Goal: Information Seeking & Learning: Learn about a topic

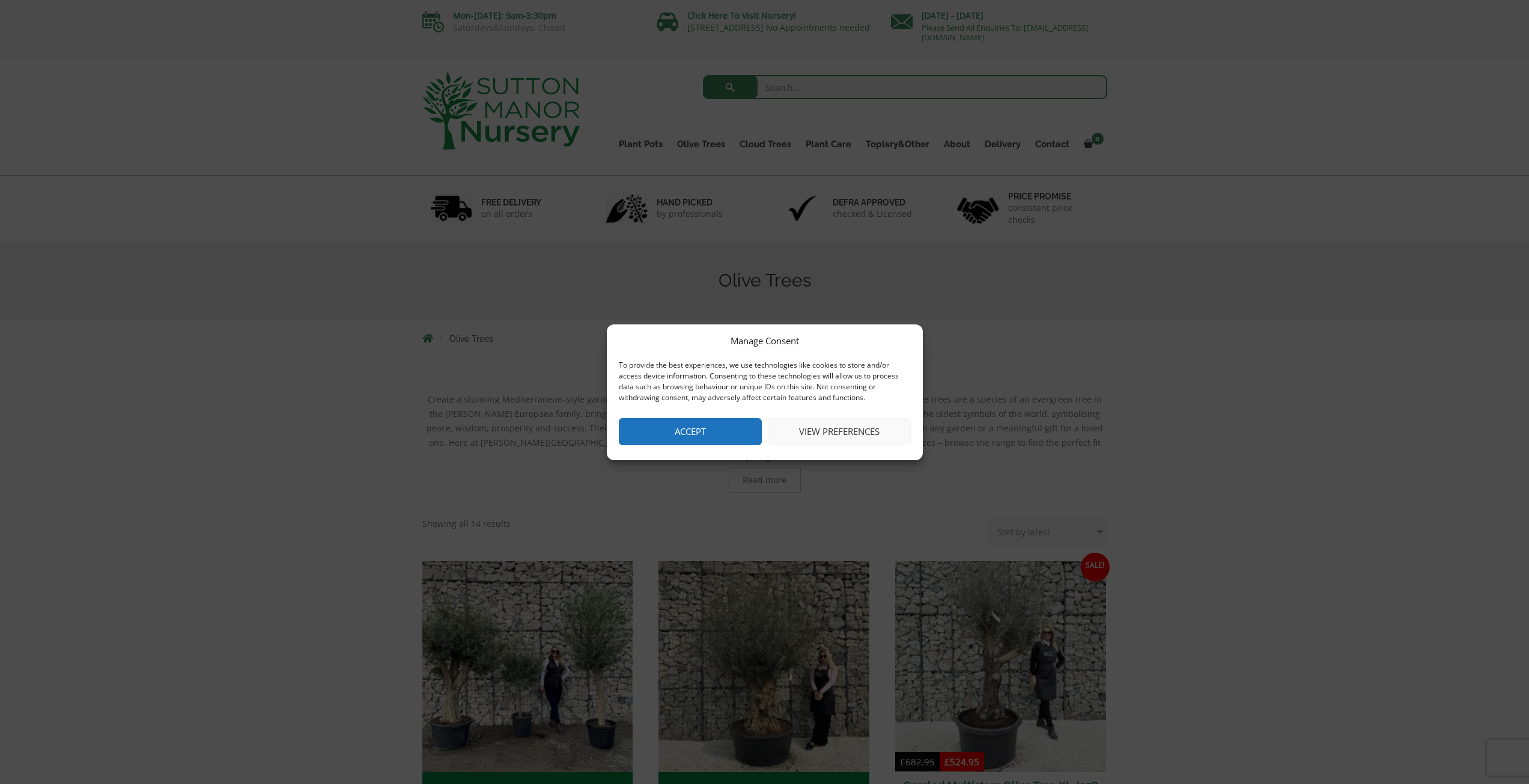
click at [691, 428] on button "Accept" at bounding box center [690, 431] width 143 height 27
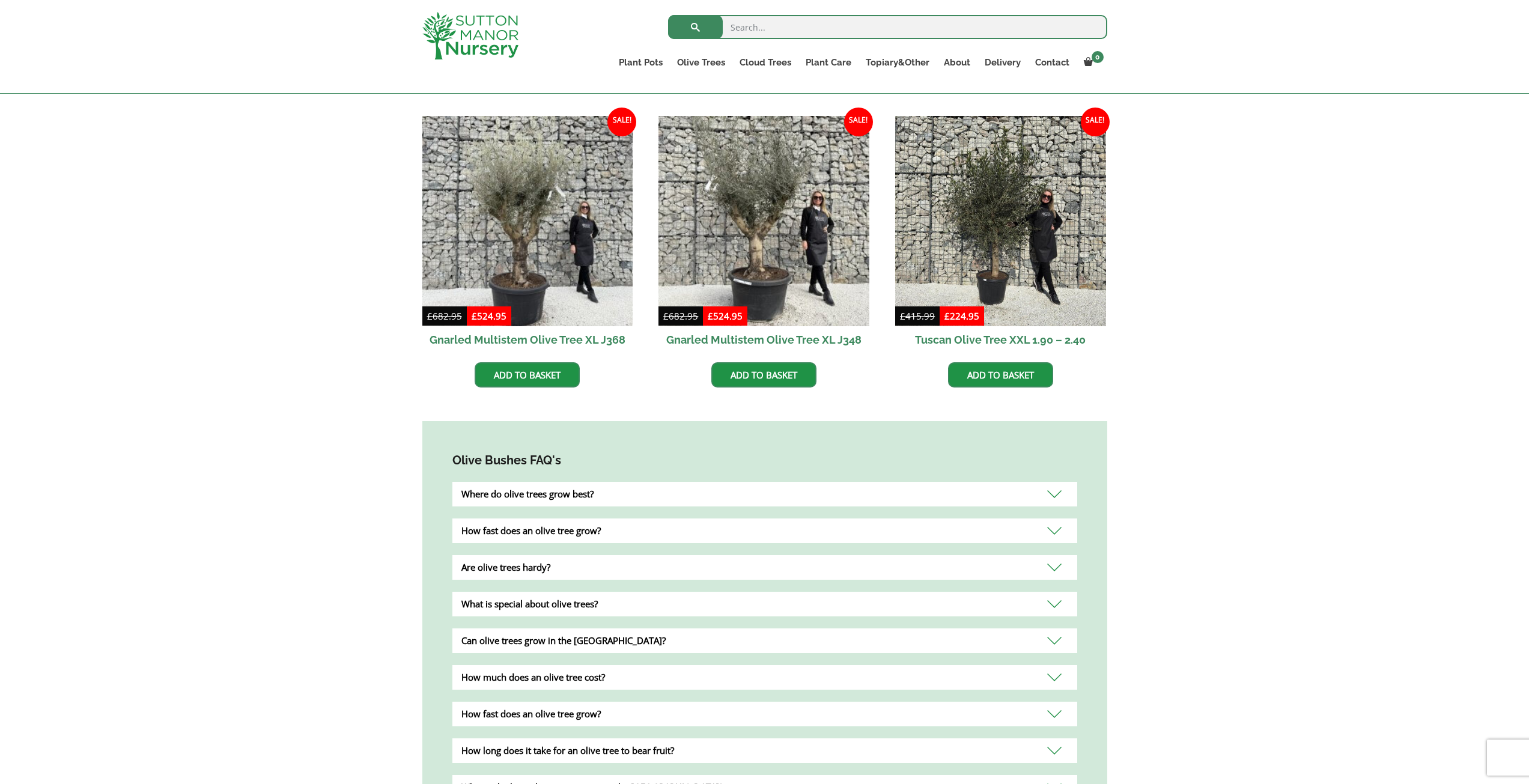
scroll to position [780, 0]
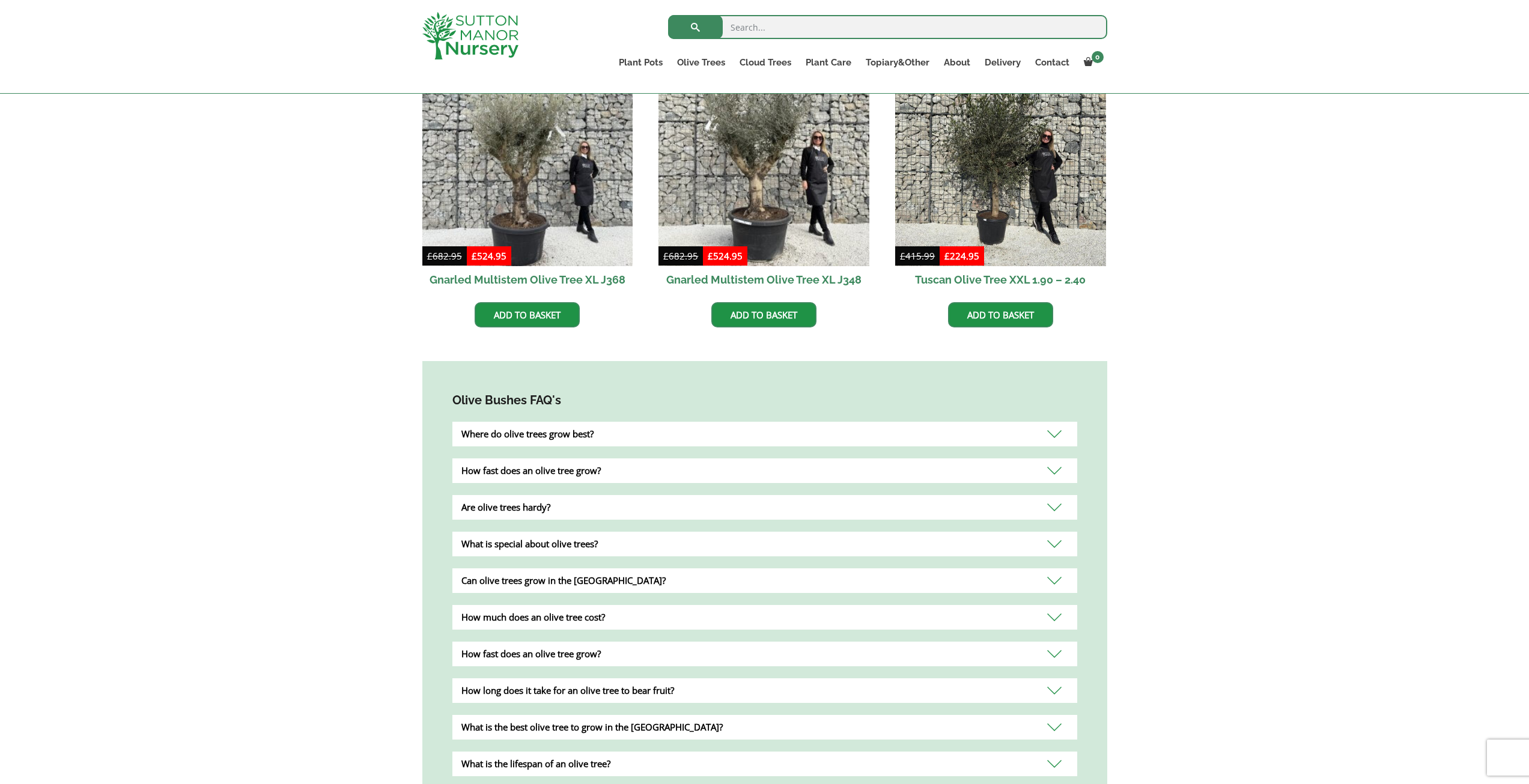
click at [530, 422] on div "Where do olive trees grow best?" at bounding box center [764, 434] width 625 height 25
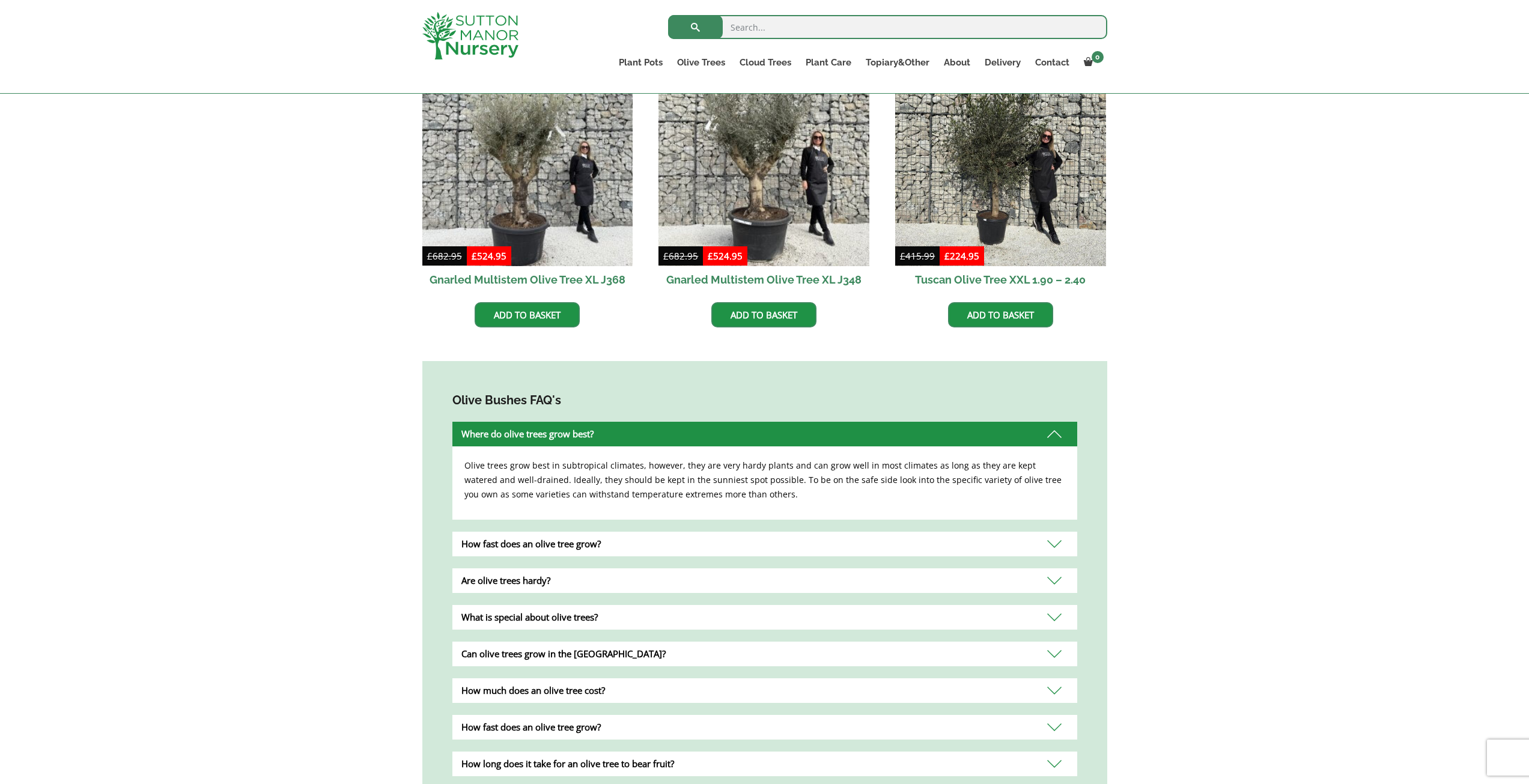
click at [573, 642] on div "Can olive trees grow in the [GEOGRAPHIC_DATA]?" at bounding box center [764, 653] width 625 height 25
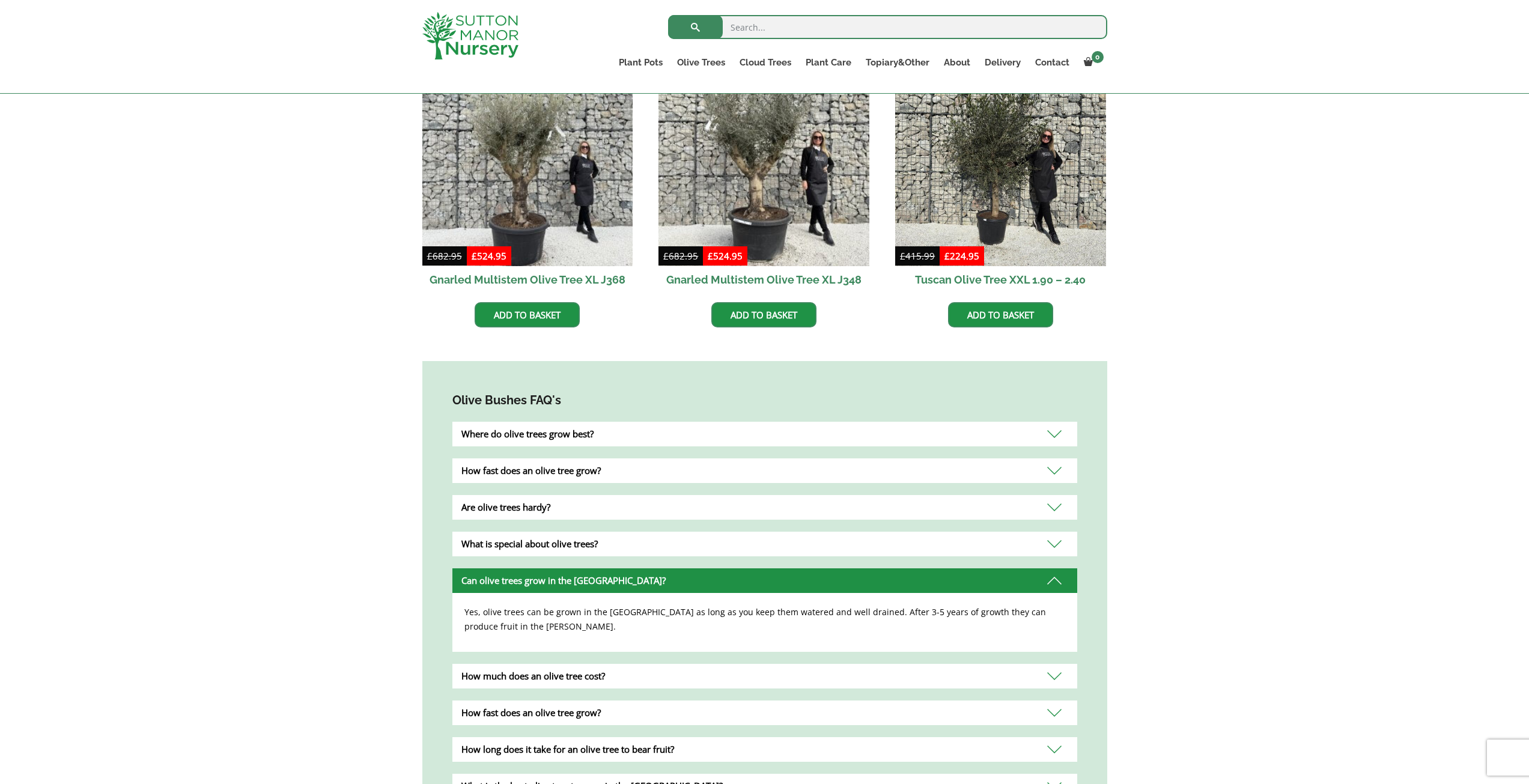
click at [538, 422] on div "Where do olive trees grow best?" at bounding box center [764, 434] width 625 height 25
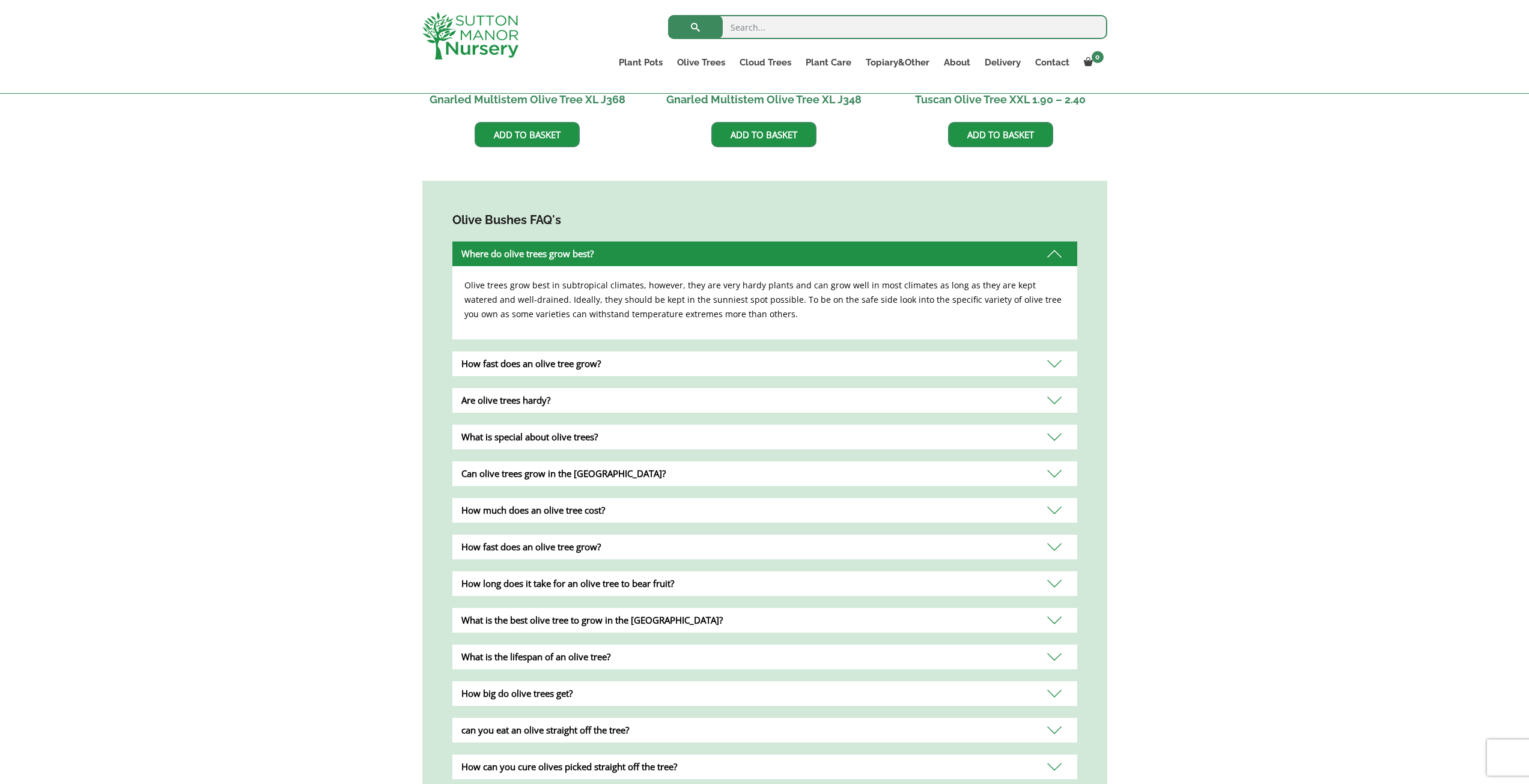
scroll to position [1021, 0]
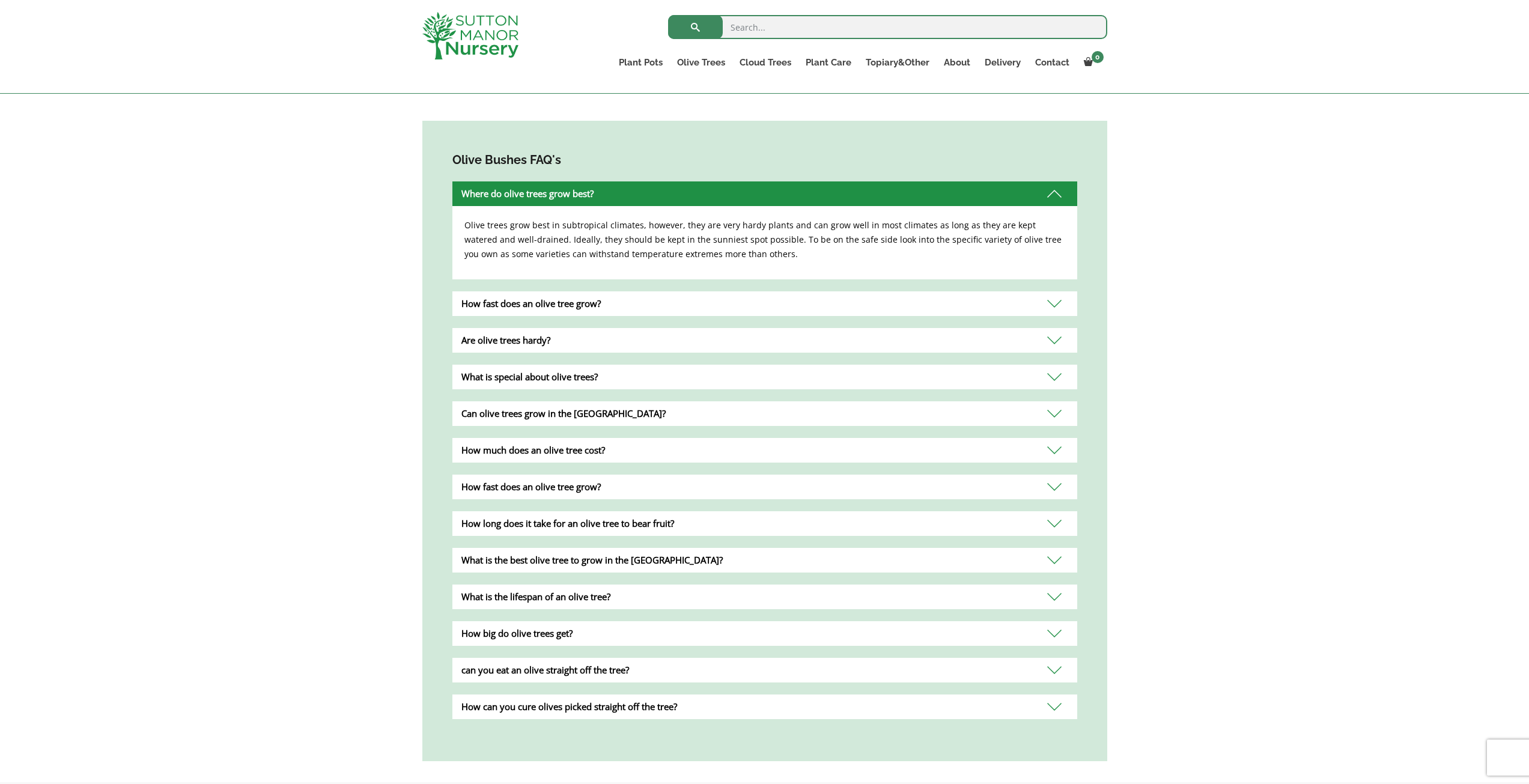
click at [576, 586] on div "What is the lifespan of an olive tree?" at bounding box center [764, 596] width 625 height 25
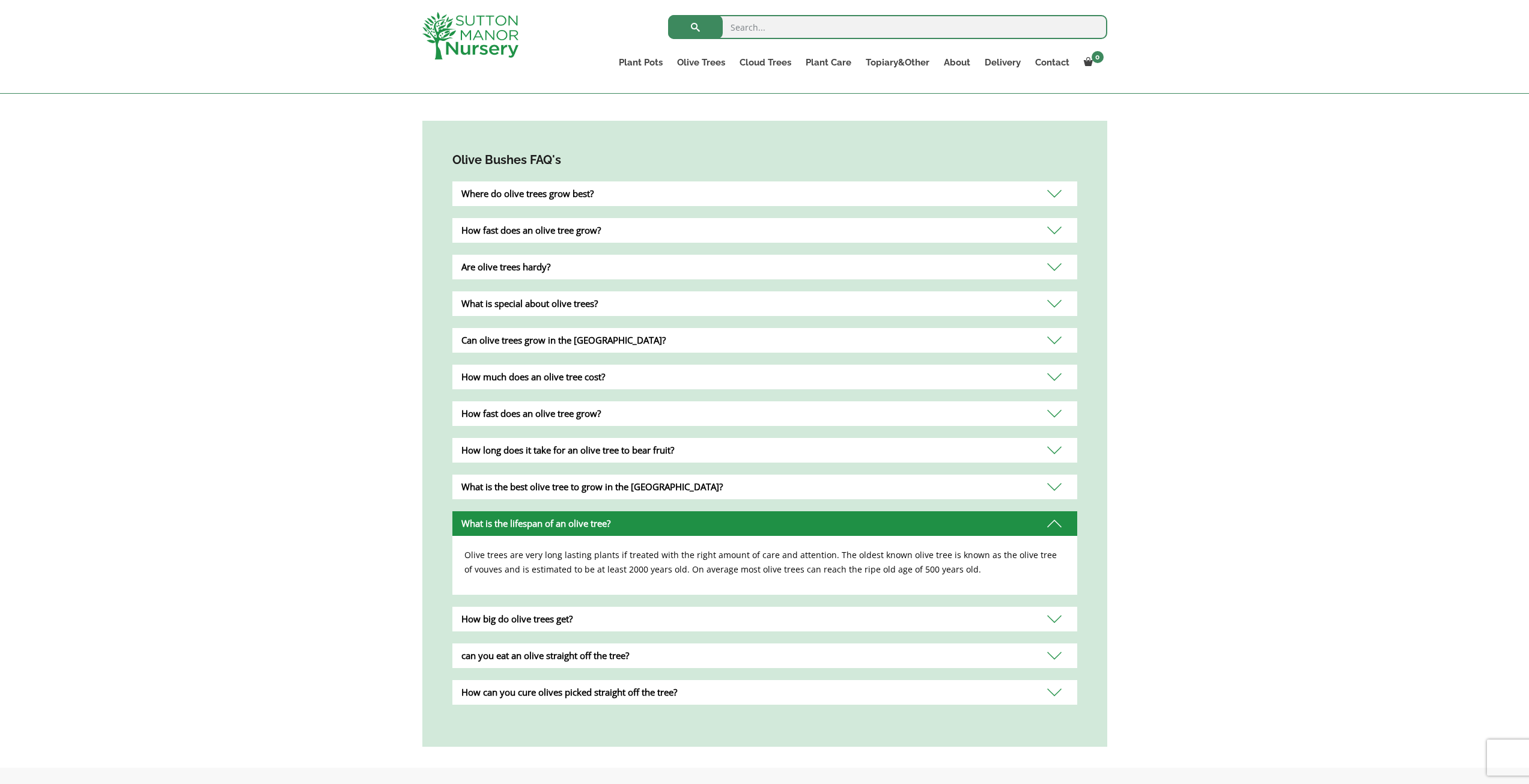
click at [568, 607] on div "How big do olive trees get?" at bounding box center [764, 619] width 625 height 25
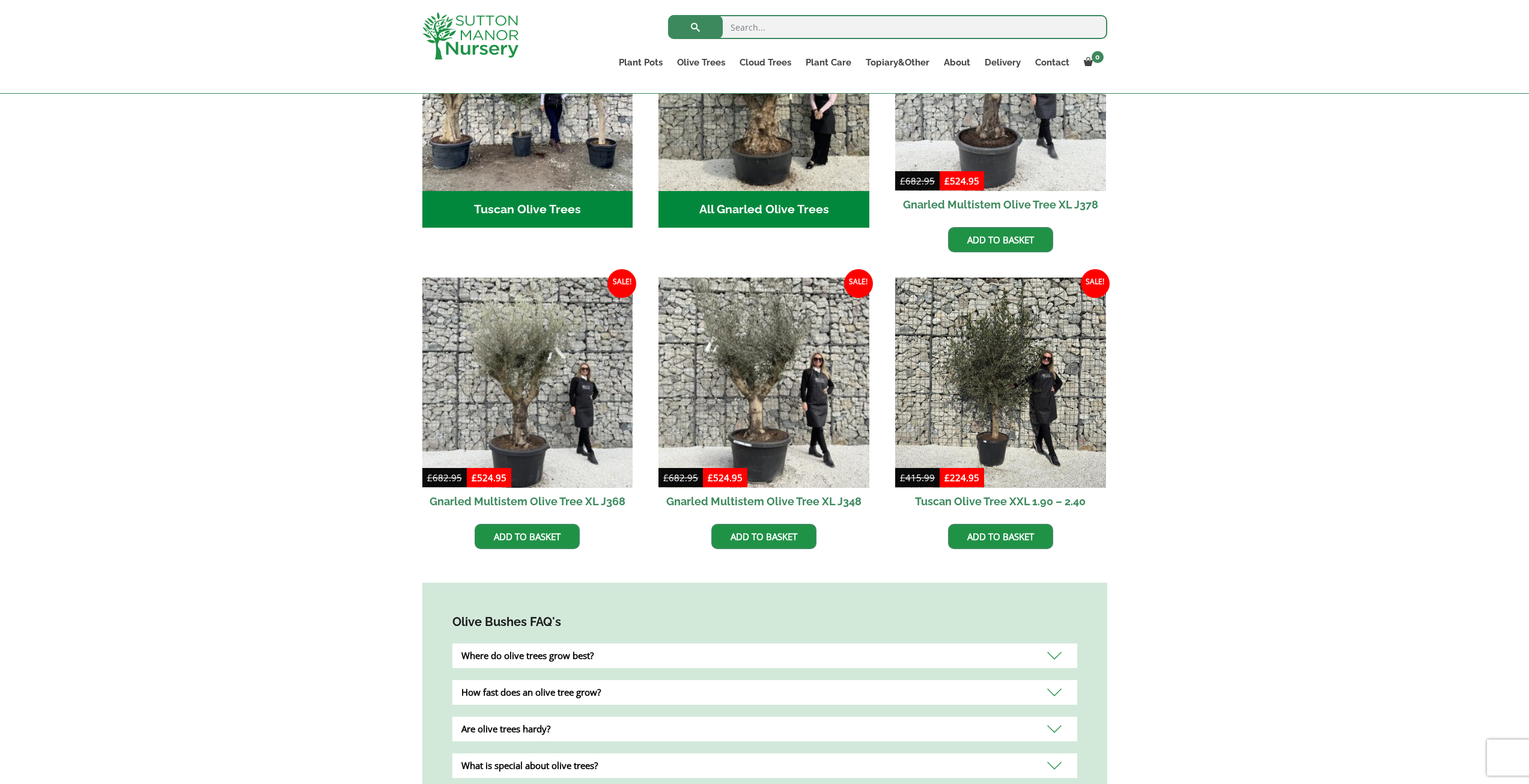
scroll to position [720, 0]
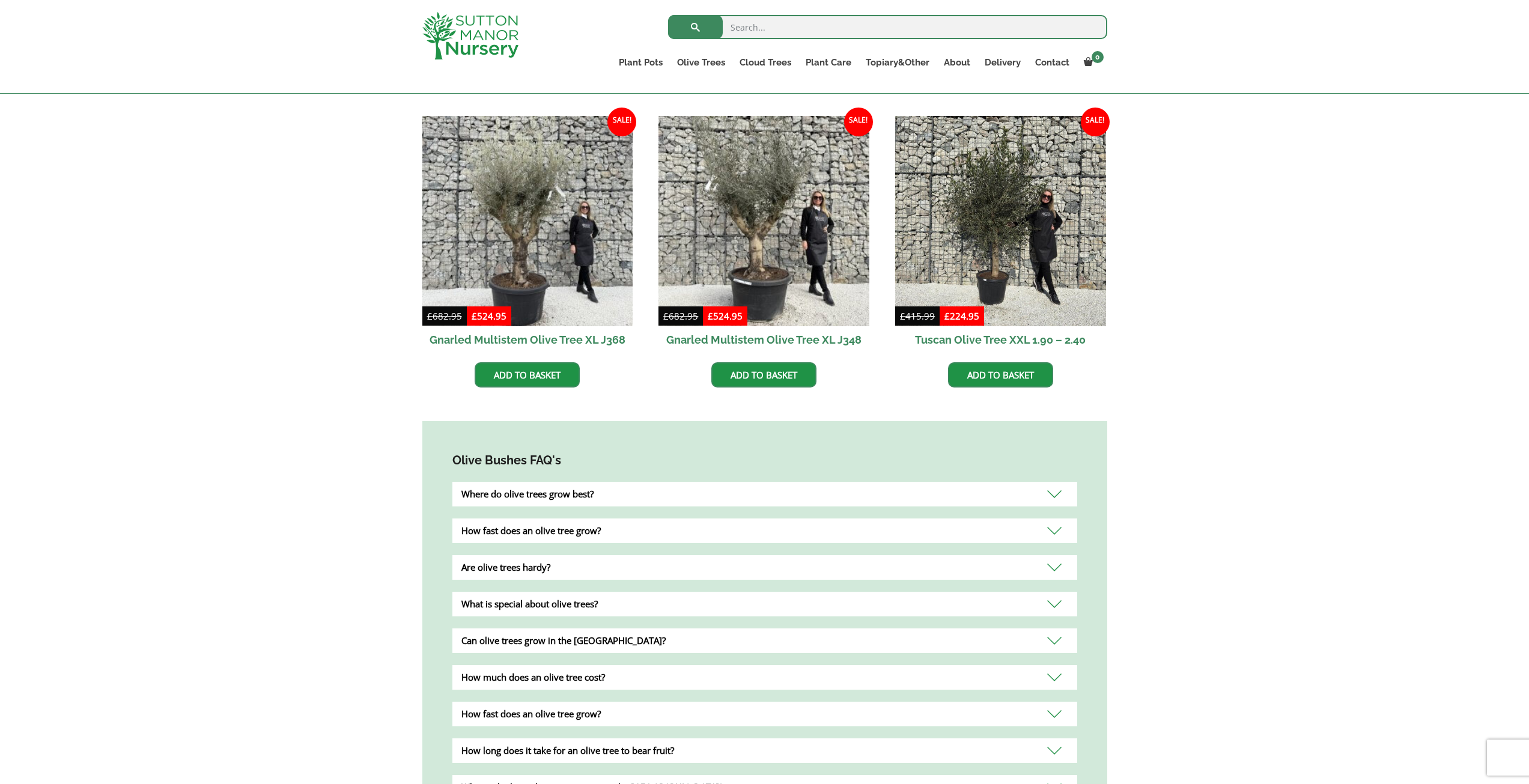
click at [537, 482] on div "Where do olive trees grow best?" at bounding box center [764, 494] width 625 height 25
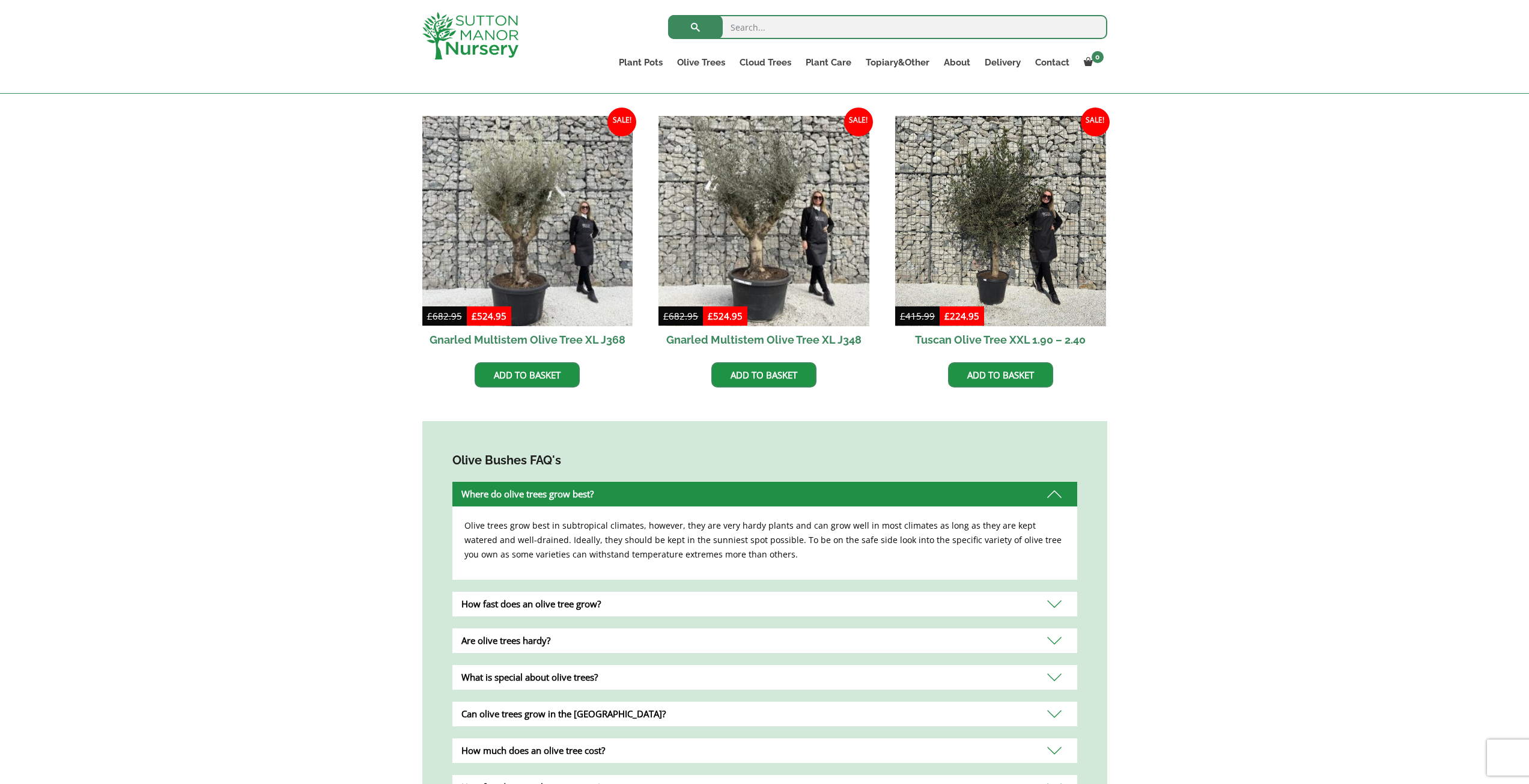
click at [513, 592] on div "How fast does an olive tree grow?" at bounding box center [764, 604] width 625 height 25
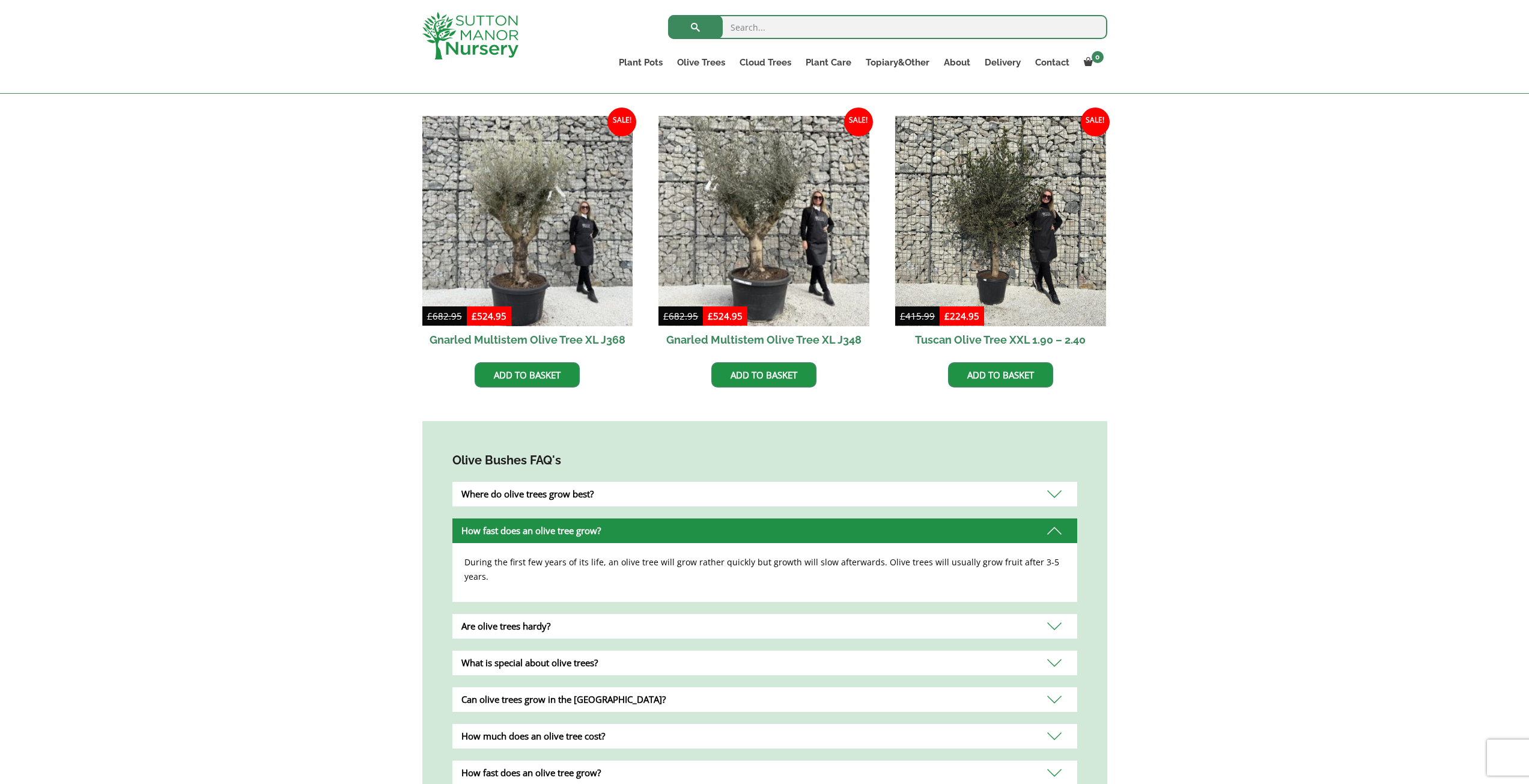
click at [529, 519] on div "How fast does an olive tree grow?" at bounding box center [764, 531] width 625 height 25
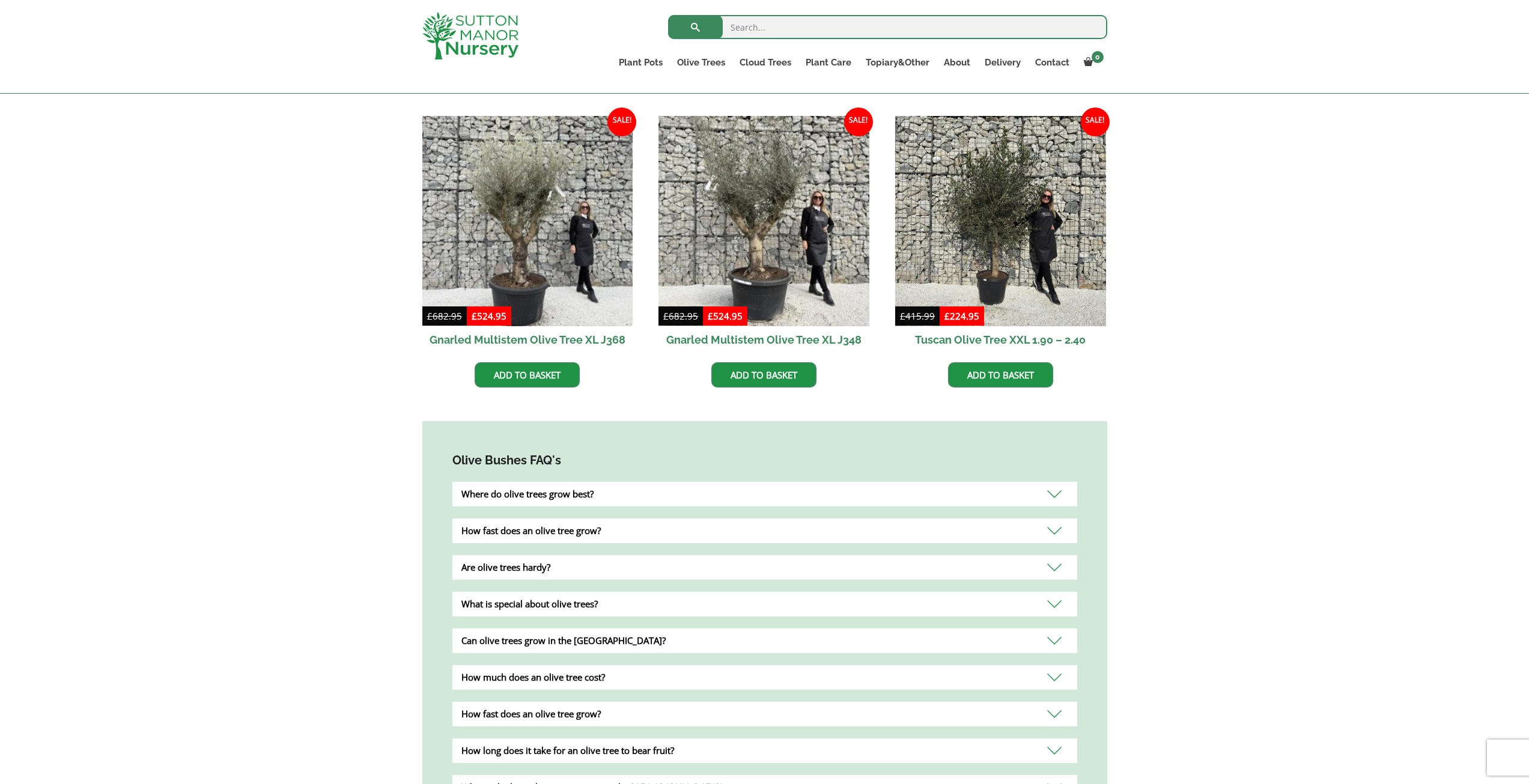
click at [555, 556] on div "Are olive trees hardy?" at bounding box center [764, 567] width 625 height 25
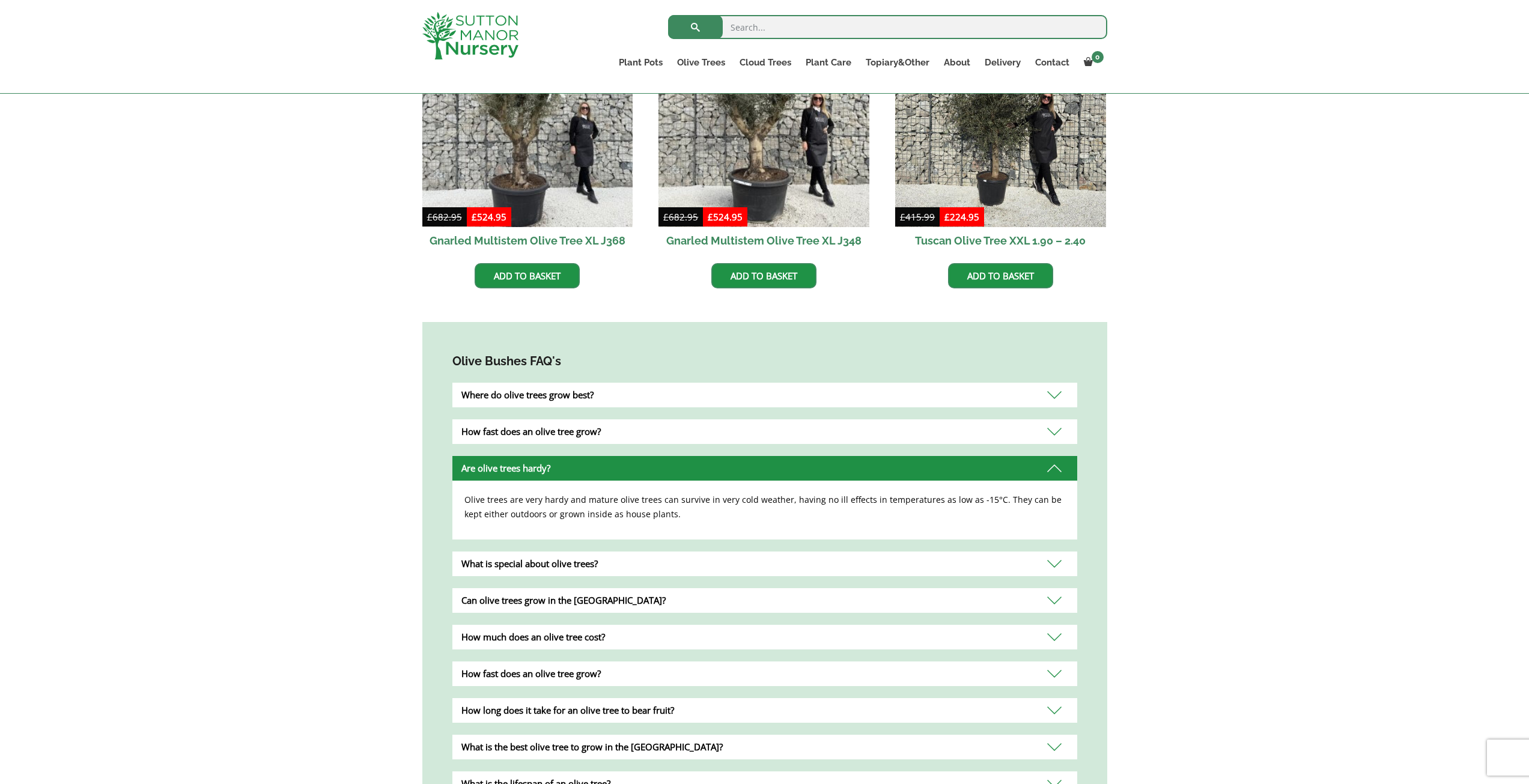
scroll to position [841, 0]
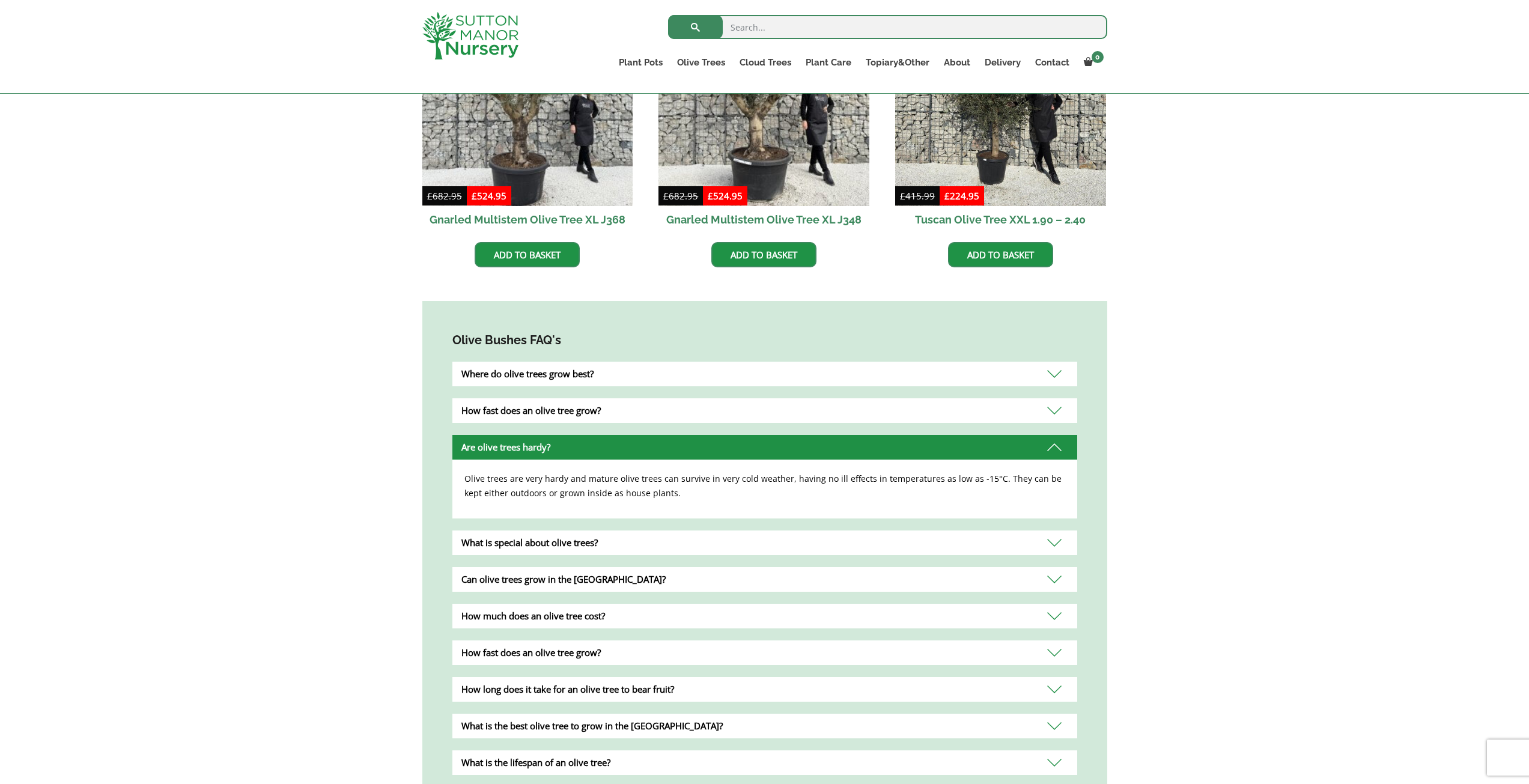
click at [524, 604] on div "How much does an olive tree cost?" at bounding box center [764, 616] width 625 height 25
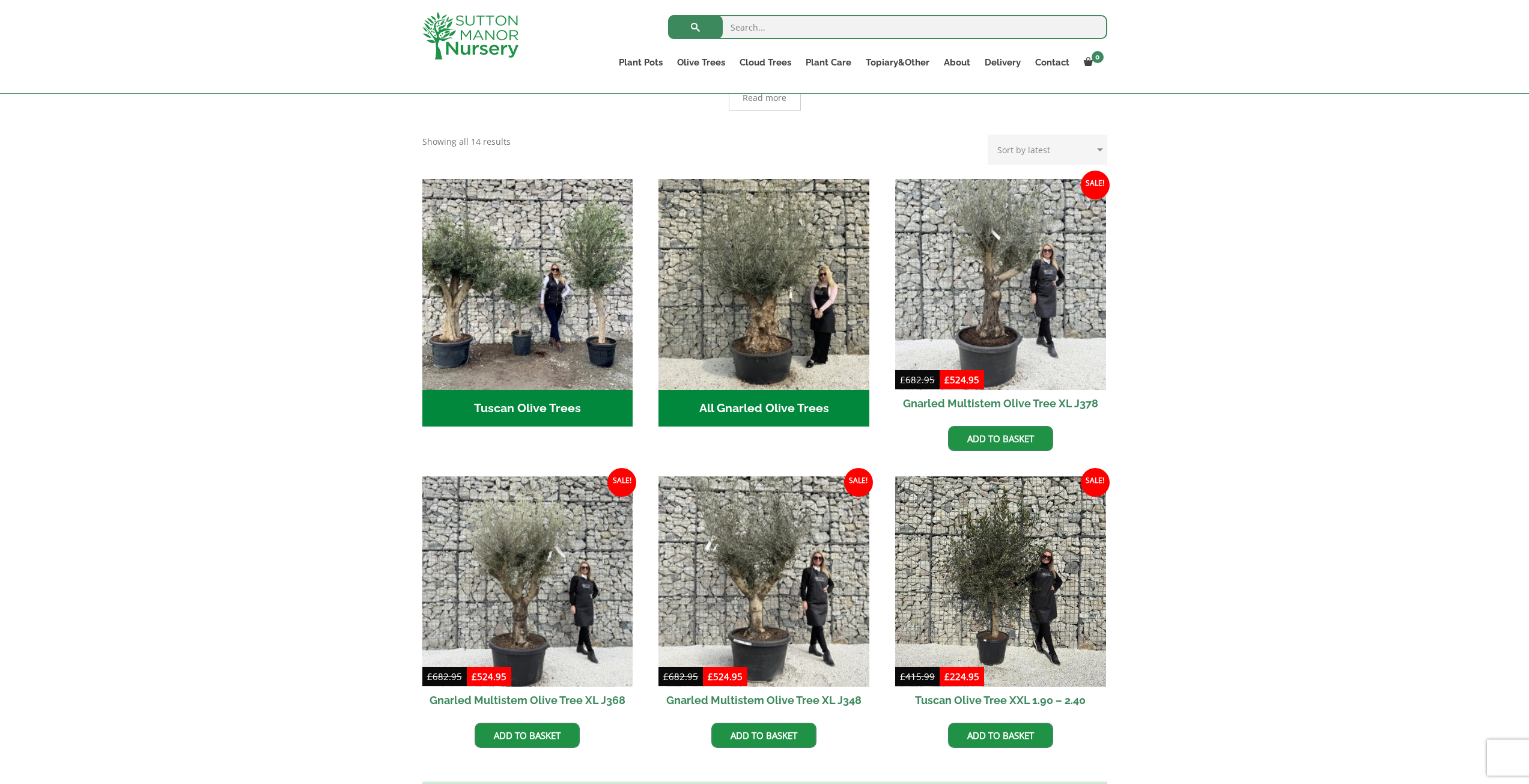
scroll to position [120, 0]
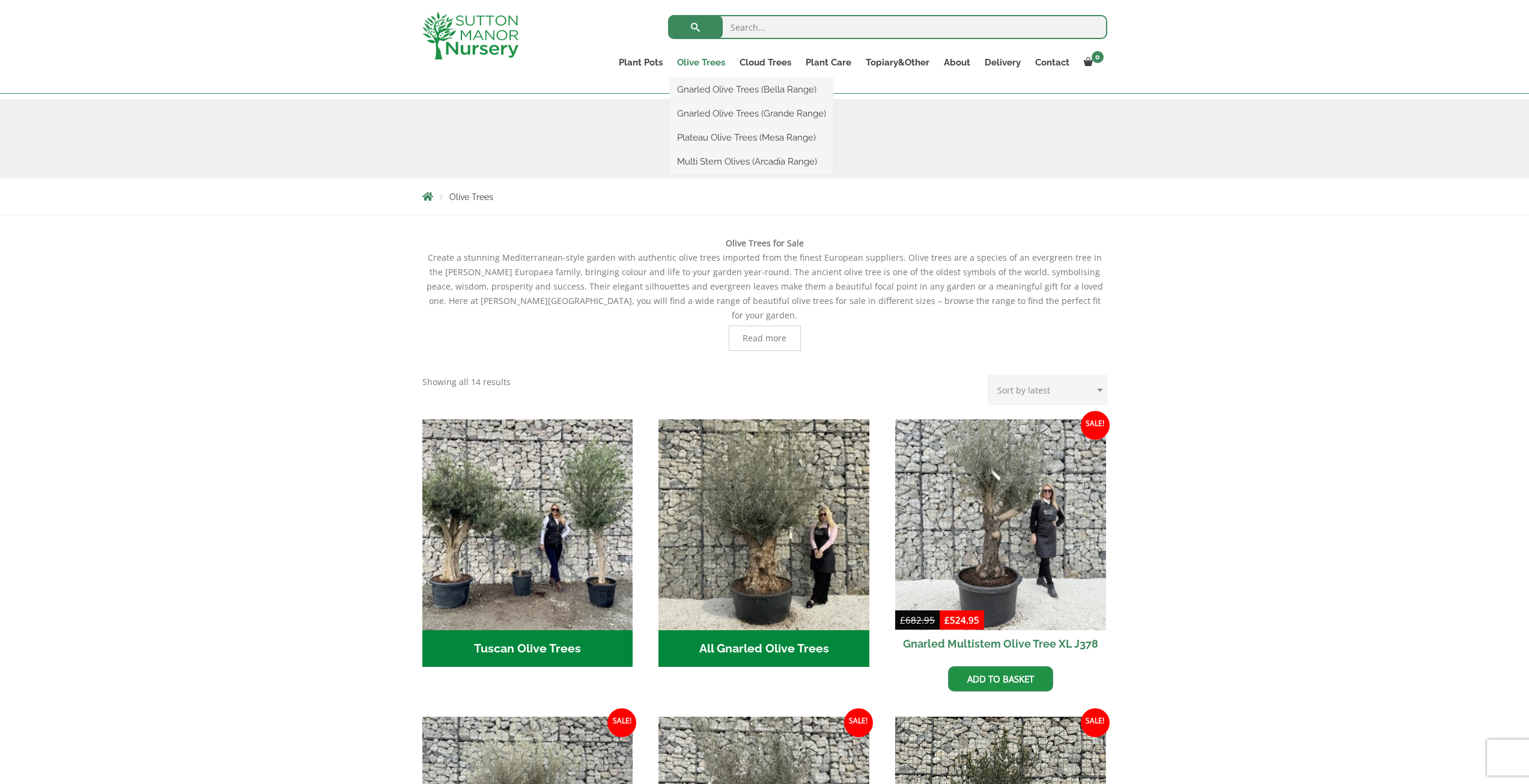
click at [695, 59] on link "Olive Trees" at bounding box center [701, 63] width 63 height 17
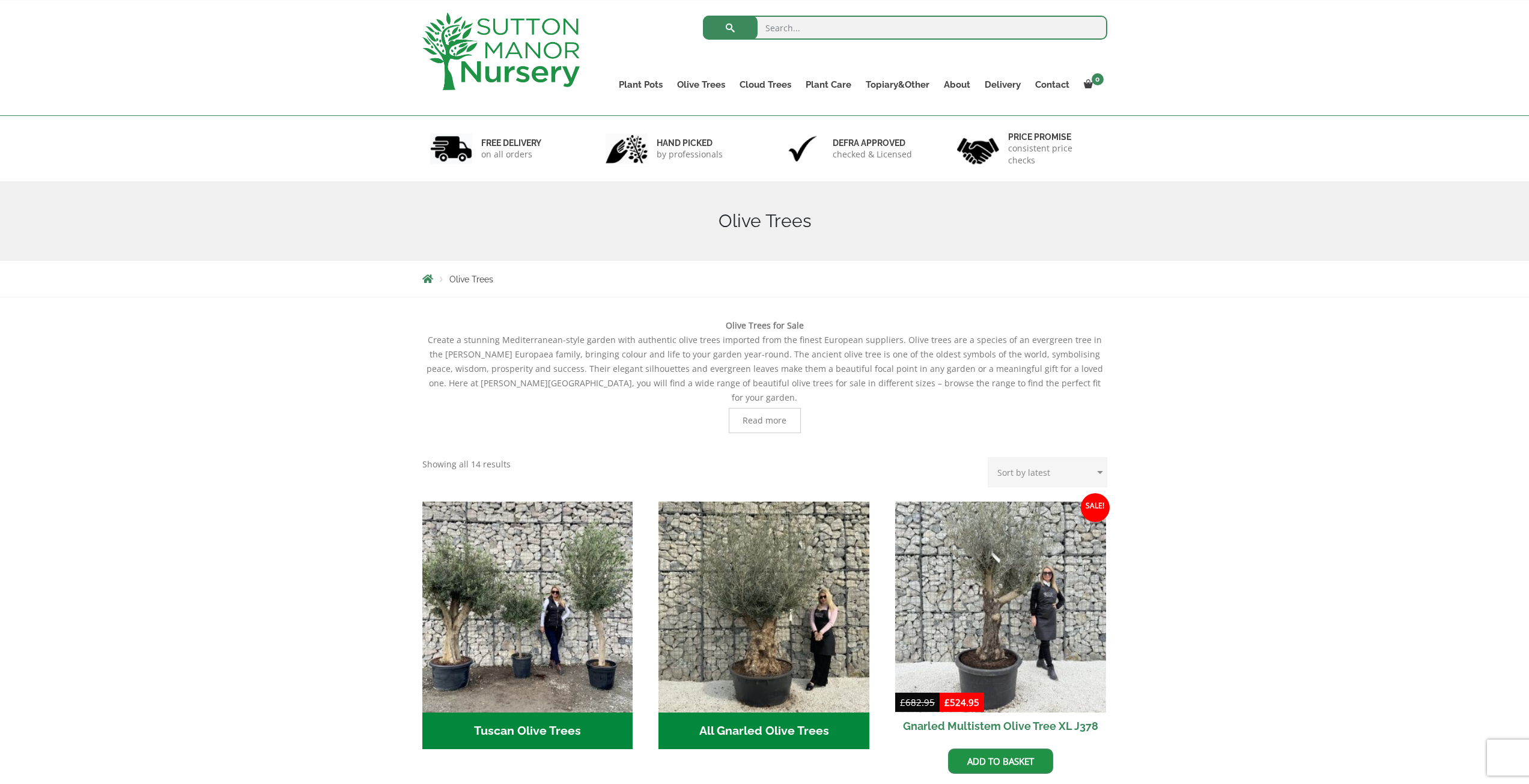
scroll to position [60, 0]
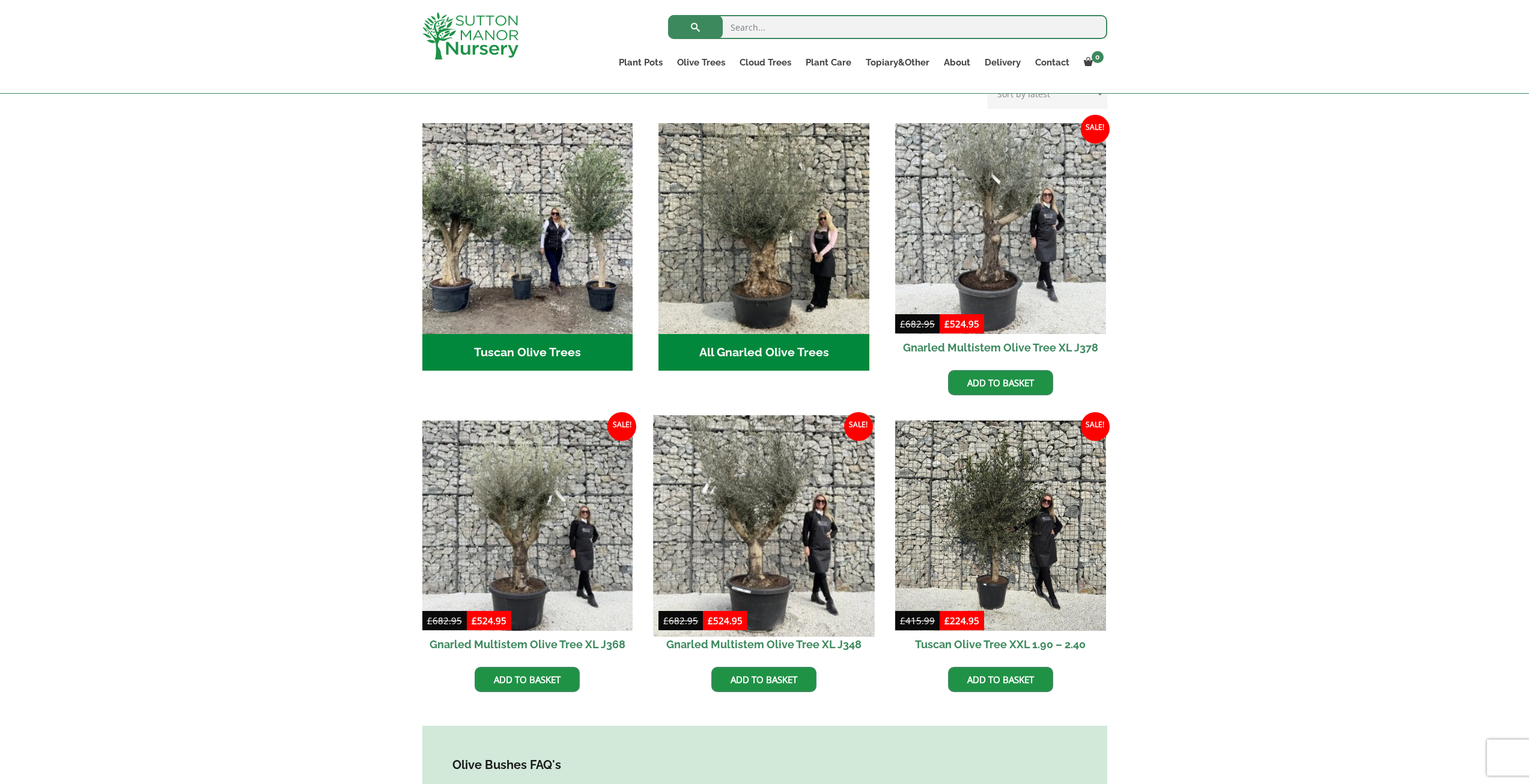
scroll to position [420, 0]
